Goal: Information Seeking & Learning: Get advice/opinions

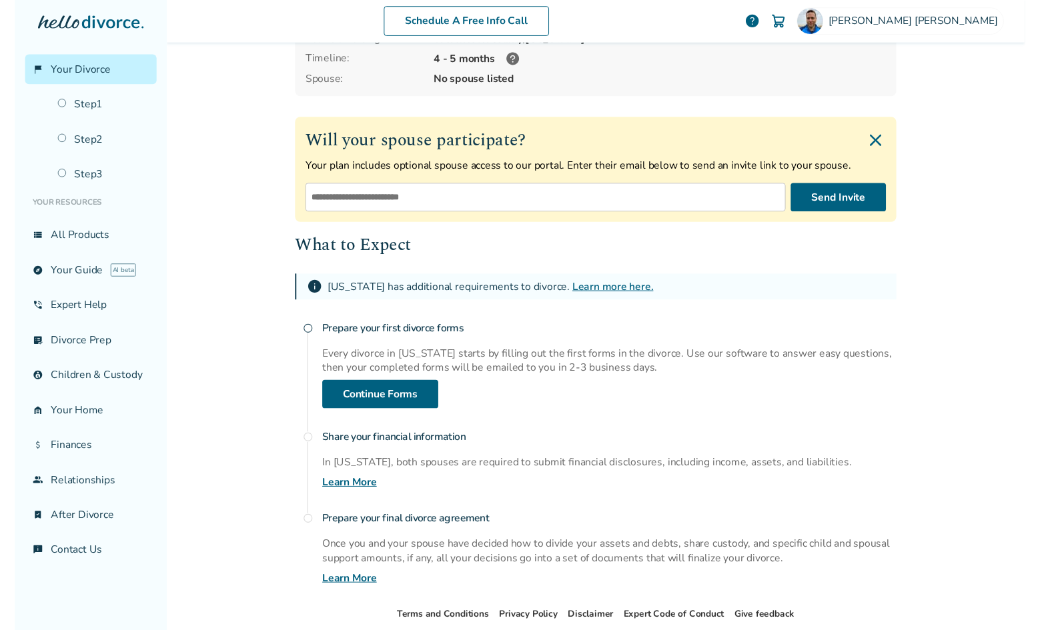
scroll to position [121, 0]
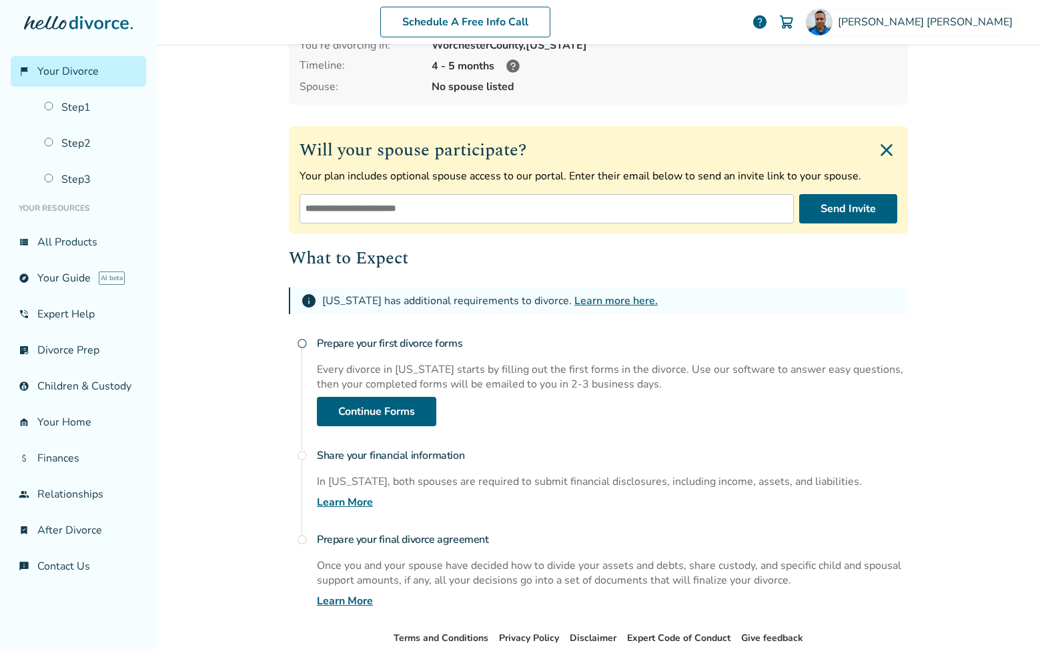
click at [608, 296] on link "Learn more here." at bounding box center [615, 301] width 83 height 15
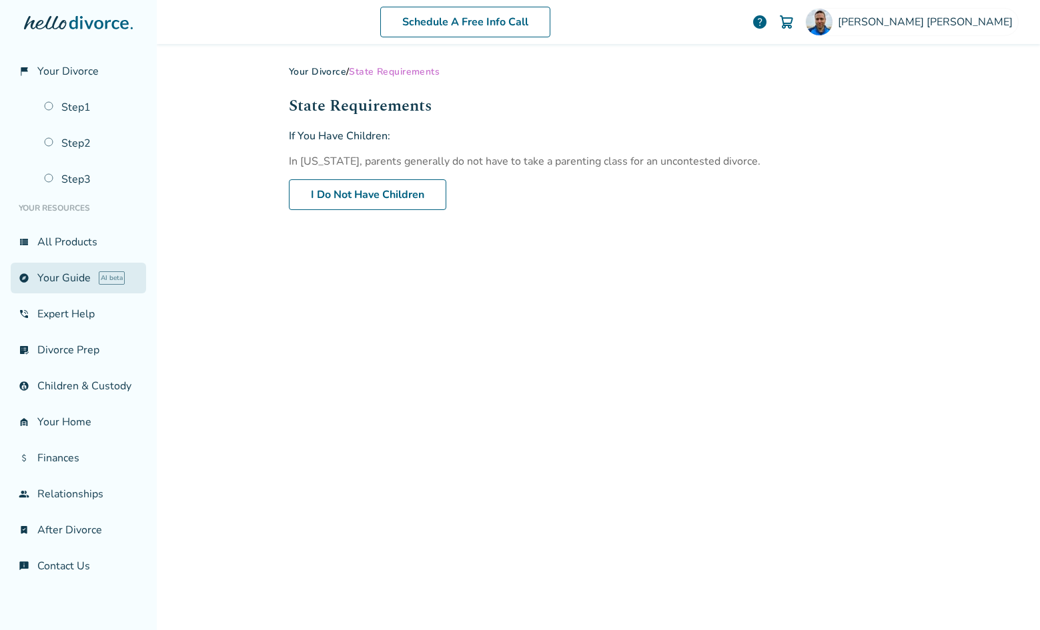
click at [69, 280] on link "explore Your Guide AI beta" at bounding box center [78, 278] width 135 height 31
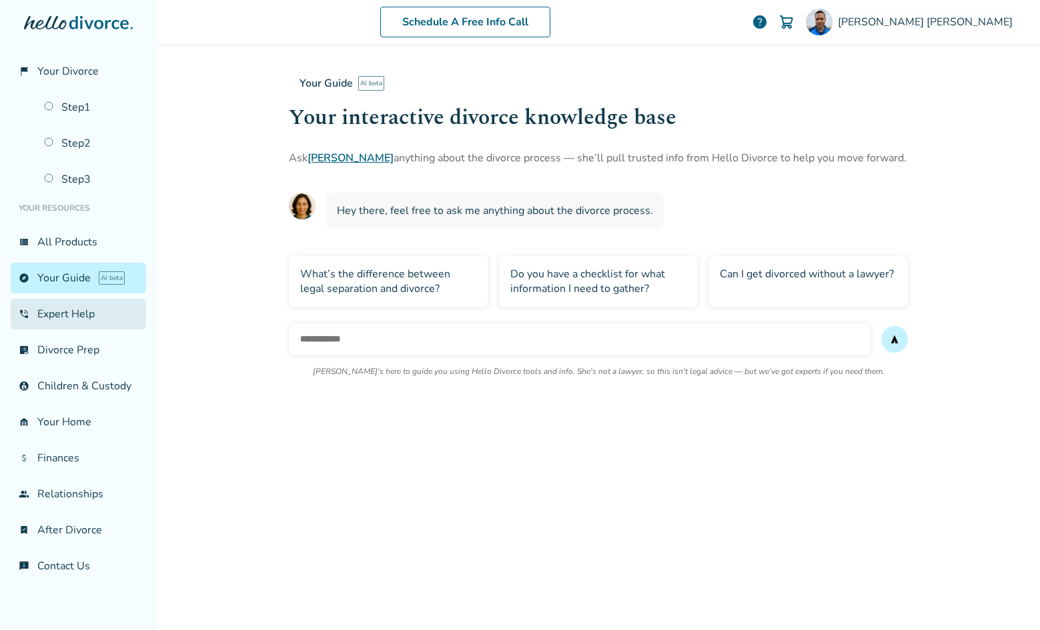
click at [90, 326] on link "phone_in_talk Expert Help" at bounding box center [78, 314] width 135 height 31
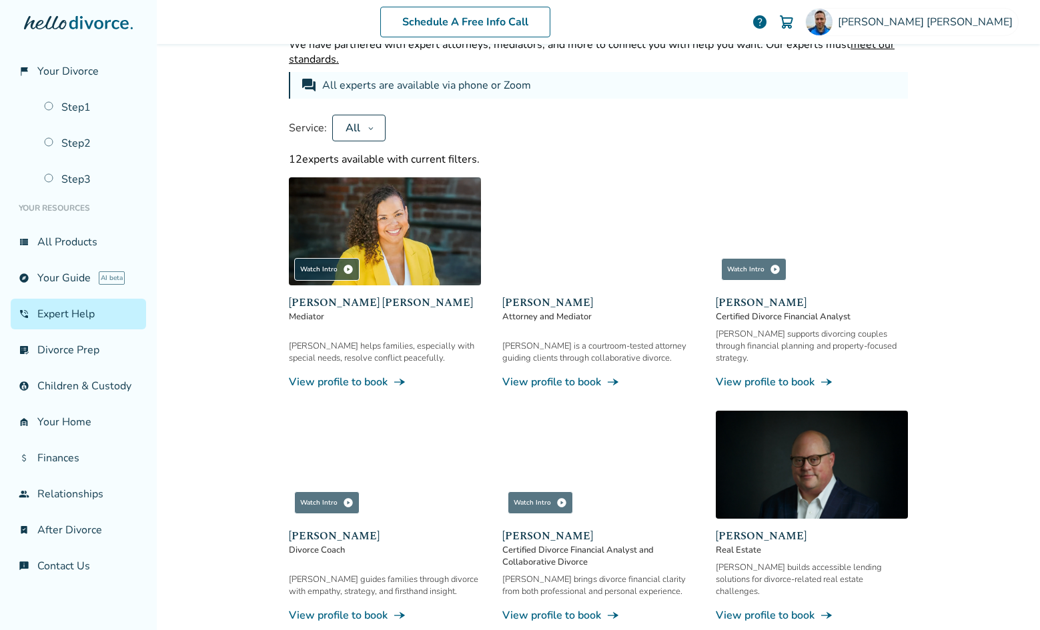
scroll to position [69, 0]
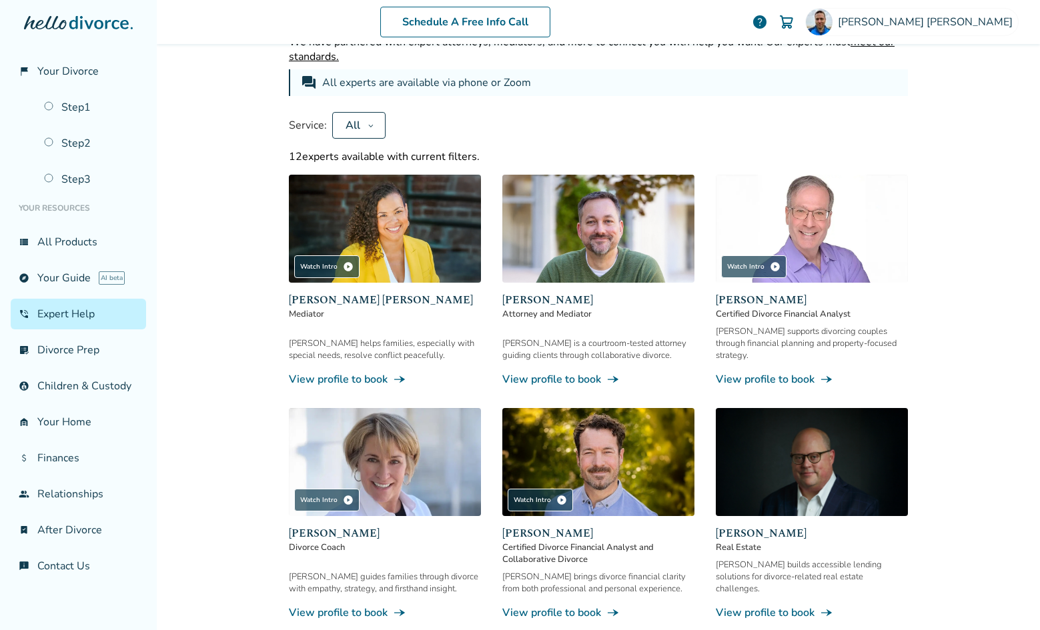
click at [437, 458] on img at bounding box center [385, 462] width 192 height 108
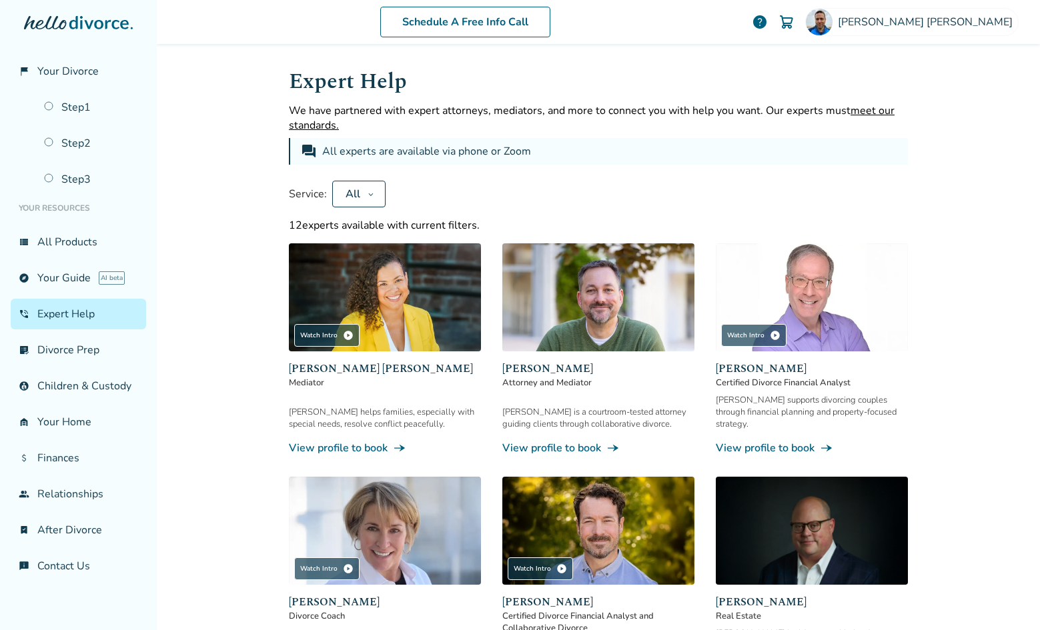
scroll to position [35, 0]
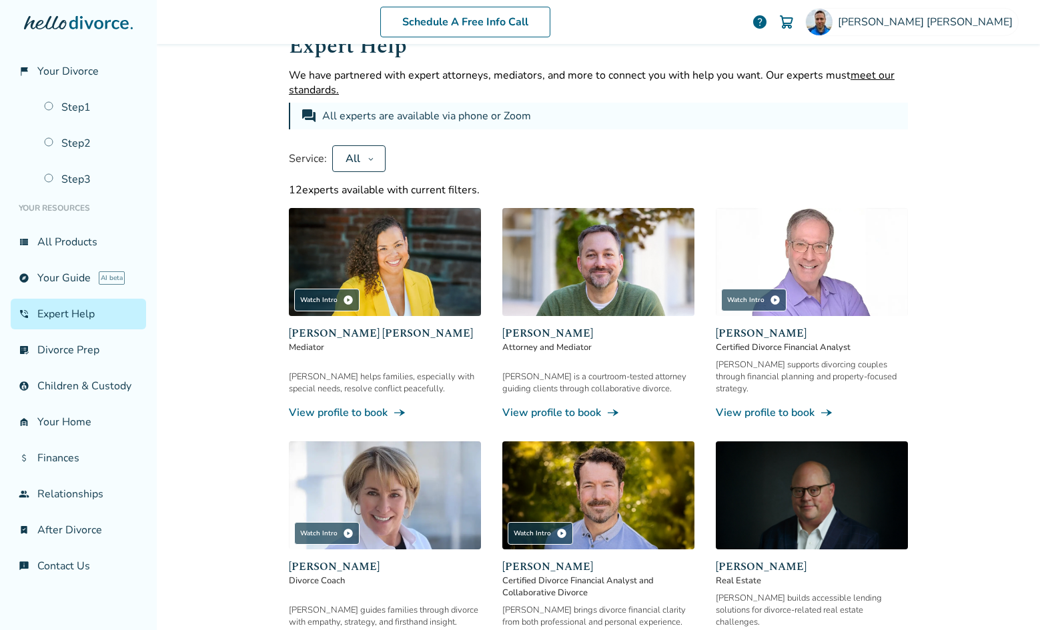
click at [564, 293] on img at bounding box center [598, 262] width 192 height 108
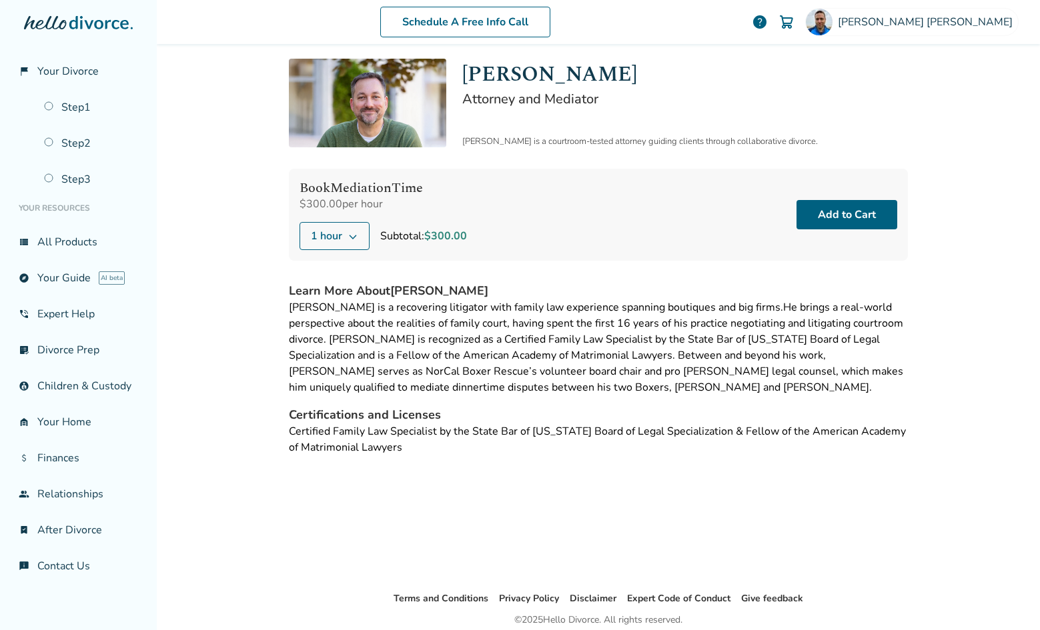
click at [352, 238] on icon at bounding box center [353, 236] width 11 height 11
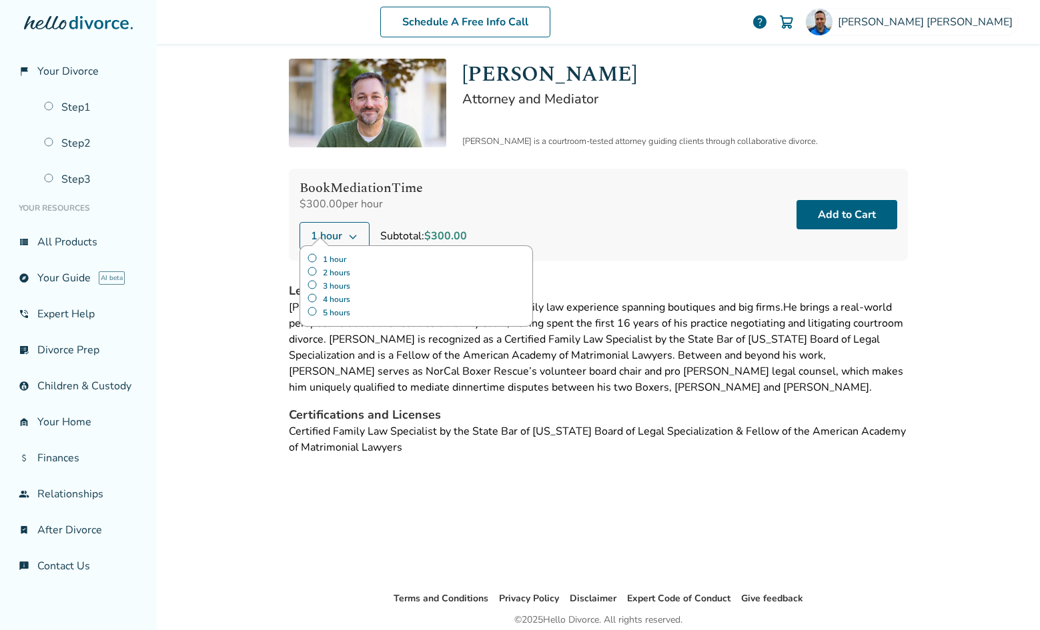
click at [628, 354] on div "Neil is a recovering litigator with family law experience spanning boutiques an…" at bounding box center [598, 348] width 619 height 96
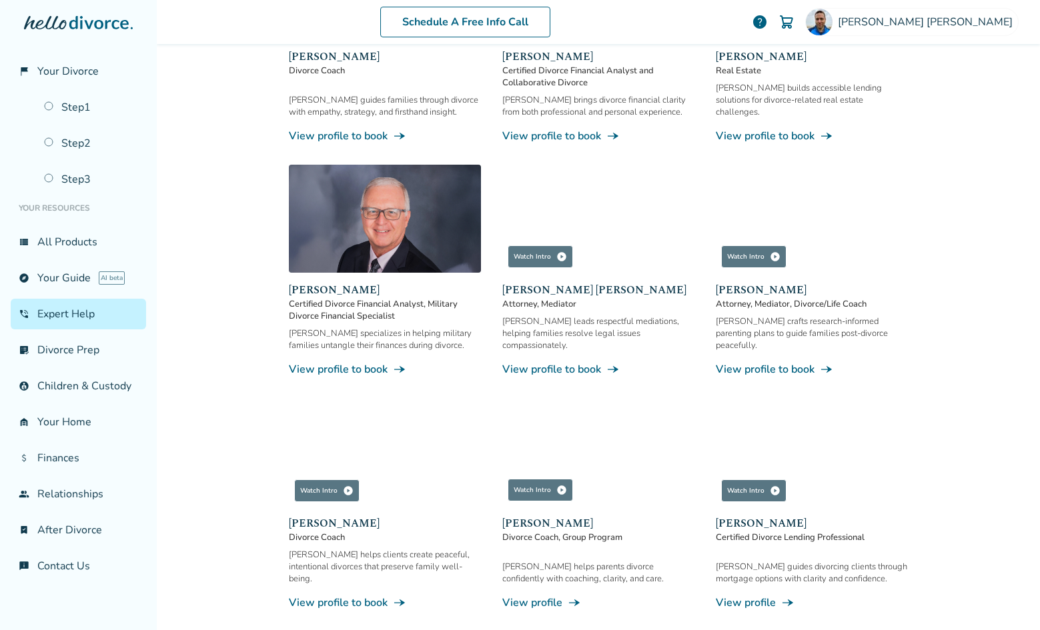
scroll to position [534, 0]
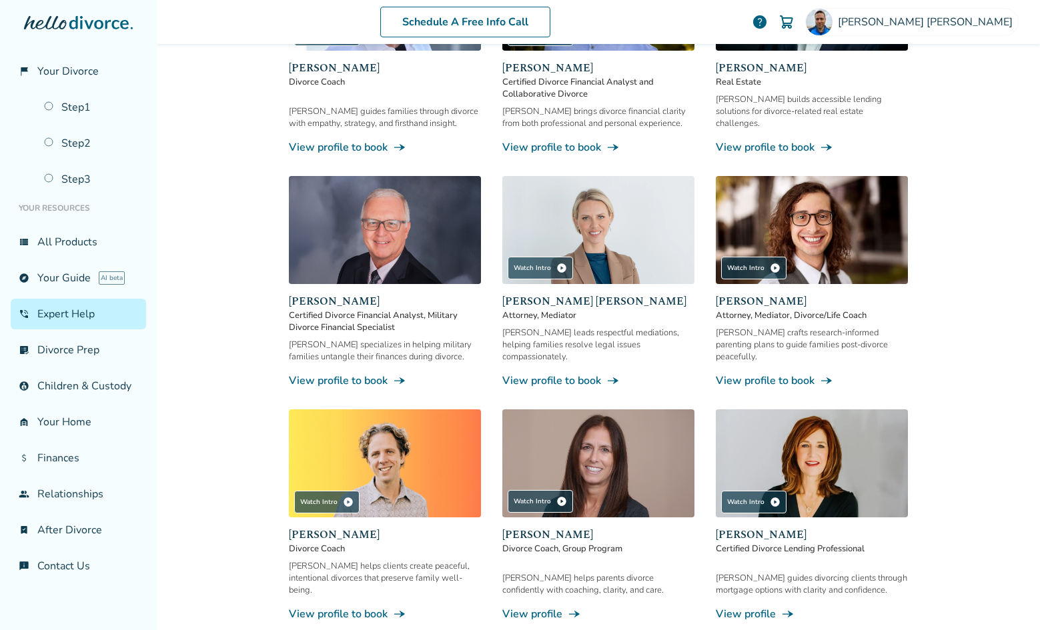
click at [618, 210] on img at bounding box center [598, 230] width 192 height 108
